Goal: Task Accomplishment & Management: Use online tool/utility

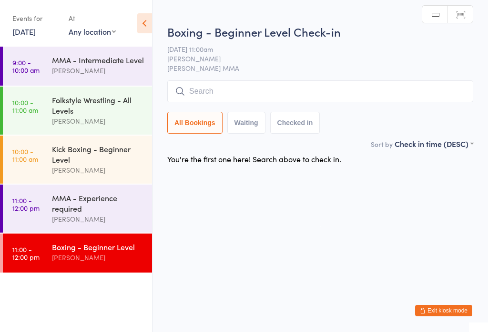
click at [251, 86] on input "search" at bounding box center [320, 91] width 306 height 22
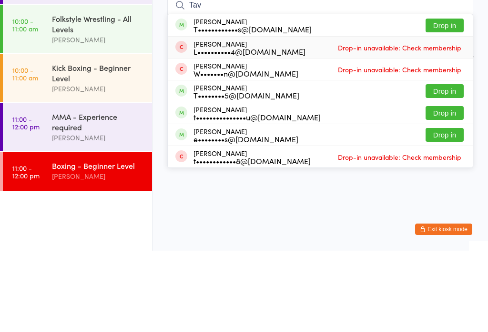
type input "Tav"
click at [289, 118] on div "[PERSON_NAME] L••••••••••4@[DOMAIN_NAME] Drop-in unavailable: Check membership" at bounding box center [320, 128] width 305 height 21
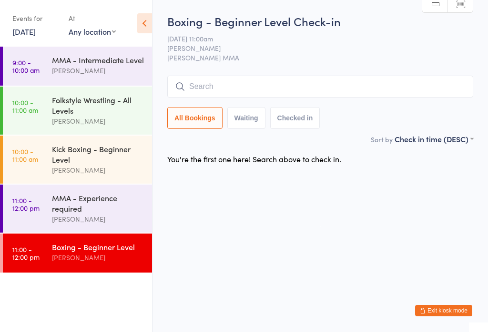
click at [283, 109] on button "Checked in" at bounding box center [295, 118] width 50 height 22
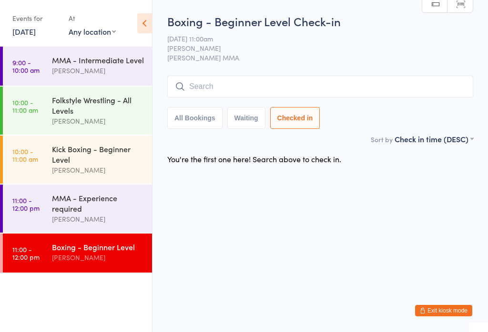
click at [192, 122] on button "All Bookings" at bounding box center [194, 118] width 55 height 22
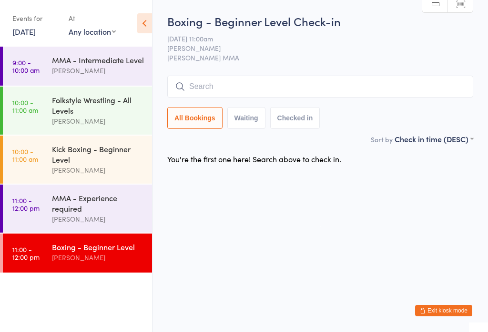
click at [239, 92] on input "search" at bounding box center [320, 87] width 306 height 22
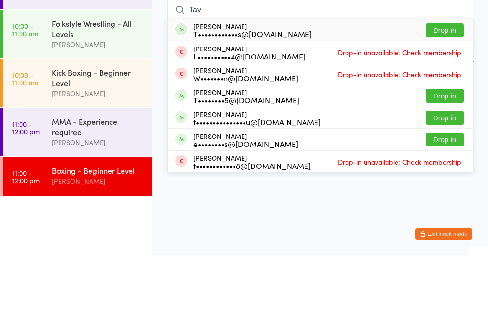
type input "Tav"
click at [239, 107] on div "T••••••••••••s@[DOMAIN_NAME]" at bounding box center [252, 111] width 118 height 8
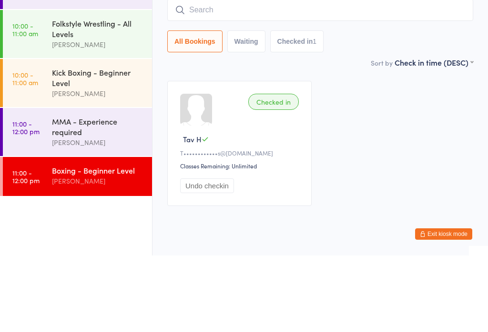
scroll to position [22, 0]
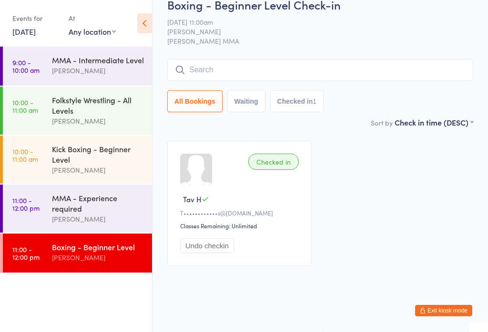
click at [263, 67] on input "search" at bounding box center [320, 70] width 306 height 22
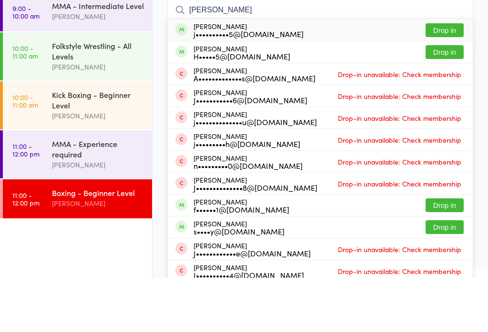
type input "[PERSON_NAME]"
click at [445, 78] on button "Drop in" at bounding box center [444, 85] width 38 height 14
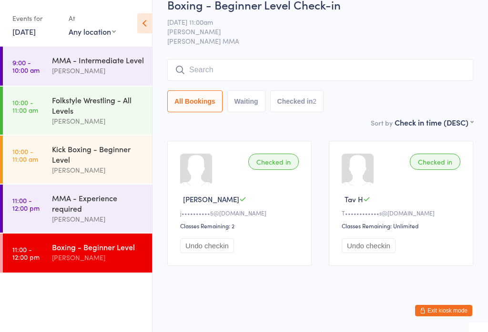
click at [233, 69] on input "search" at bounding box center [320, 70] width 306 height 22
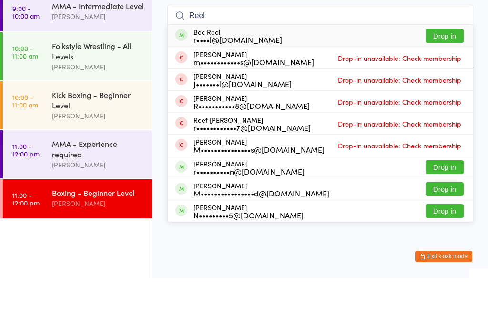
type input "Reel"
click at [438, 83] on button "Drop in" at bounding box center [444, 90] width 38 height 14
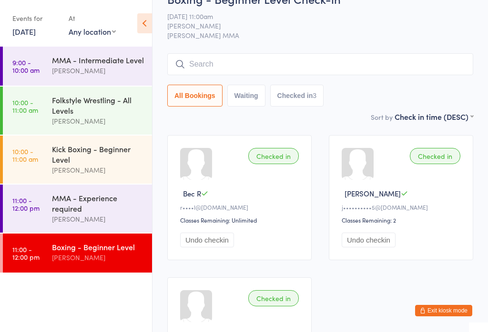
click at [111, 252] on div "Boxing - Beginner Level" at bounding box center [98, 247] width 92 height 10
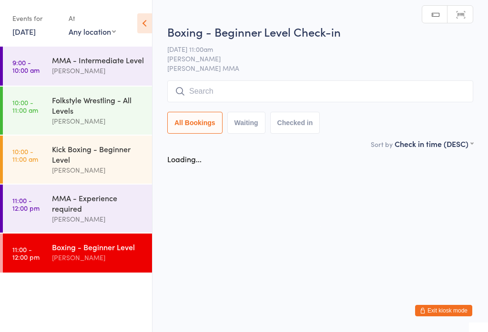
scroll to position [0, 0]
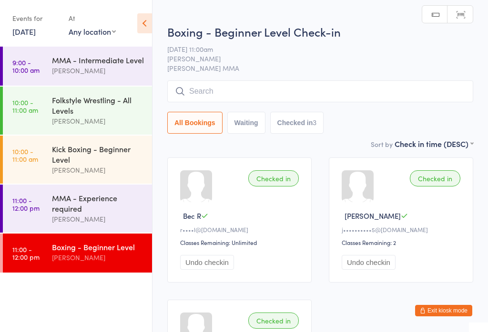
click at [404, 116] on div "All Bookings Waiting Checked in 3" at bounding box center [320, 123] width 306 height 22
click at [444, 110] on div "All Bookings Waiting Checked in 3" at bounding box center [320, 106] width 306 height 53
click at [440, 110] on div "All Bookings Waiting Checked in 3" at bounding box center [320, 106] width 306 height 53
click at [465, 124] on div "All Bookings Waiting Checked in 3" at bounding box center [320, 123] width 306 height 22
click at [423, 110] on div "All Bookings Waiting Checked in 3" at bounding box center [320, 106] width 306 height 53
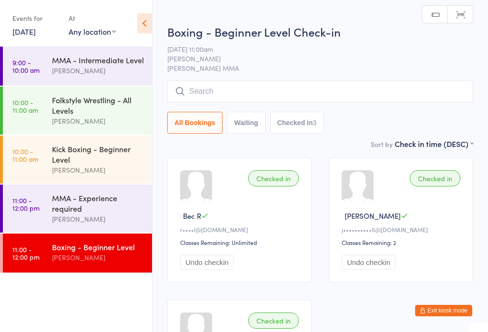
click at [377, 94] on input "search" at bounding box center [320, 91] width 306 height 22
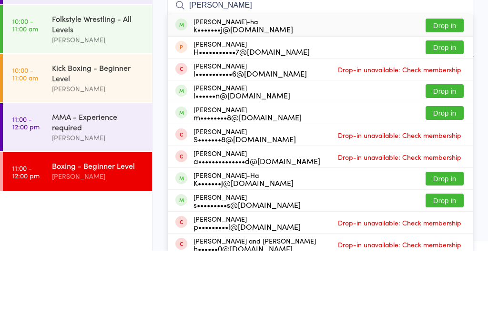
type input "[PERSON_NAME]"
click at [456, 100] on button "Drop in" at bounding box center [444, 107] width 38 height 14
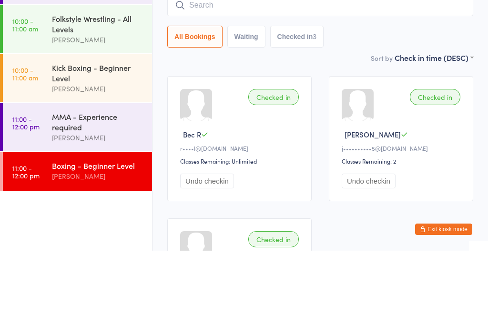
scroll to position [81, 0]
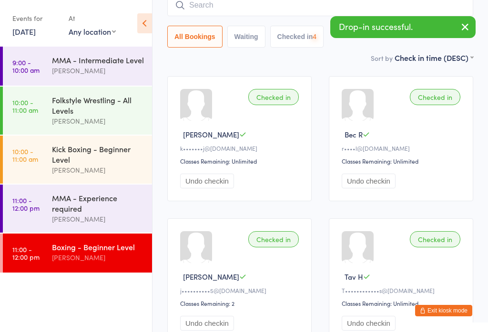
click at [421, 15] on input "search" at bounding box center [320, 5] width 306 height 22
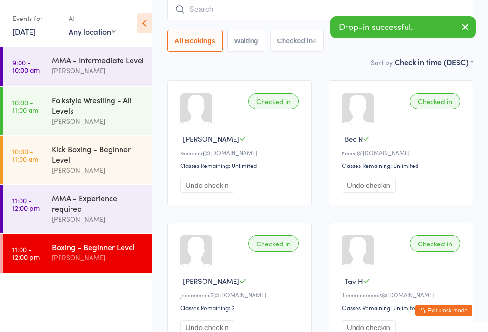
scroll to position [77, 0]
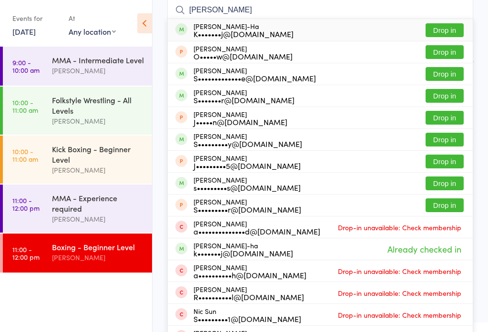
type input "[PERSON_NAME]"
click at [445, 35] on button "Drop in" at bounding box center [444, 30] width 38 height 14
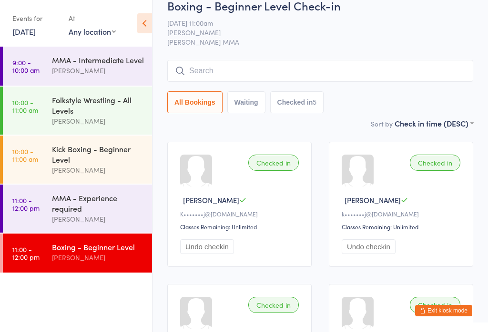
scroll to position [0, 0]
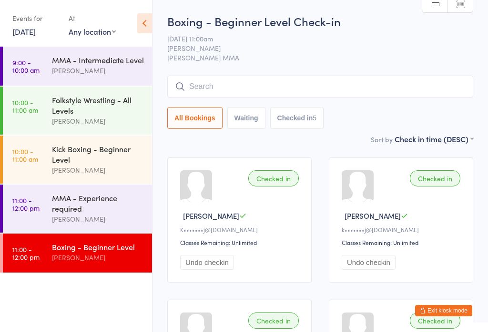
click at [257, 90] on input "search" at bounding box center [320, 87] width 306 height 22
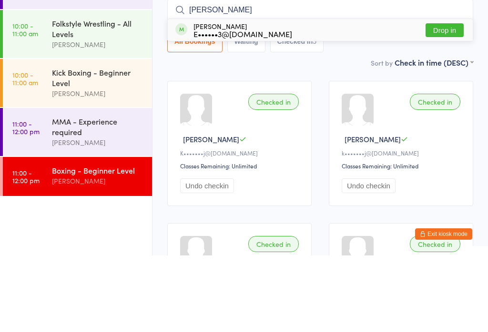
type input "[PERSON_NAME]"
click at [452, 100] on button "Drop in" at bounding box center [444, 107] width 38 height 14
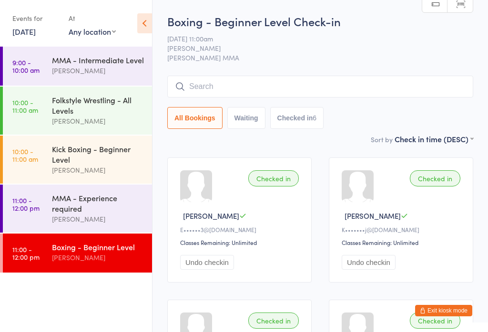
click at [395, 86] on input "search" at bounding box center [320, 87] width 306 height 22
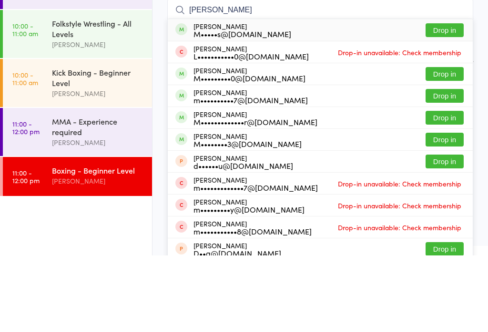
type input "[PERSON_NAME]"
click at [453, 100] on button "Drop in" at bounding box center [444, 107] width 38 height 14
